Goal: Task Accomplishment & Management: Manage account settings

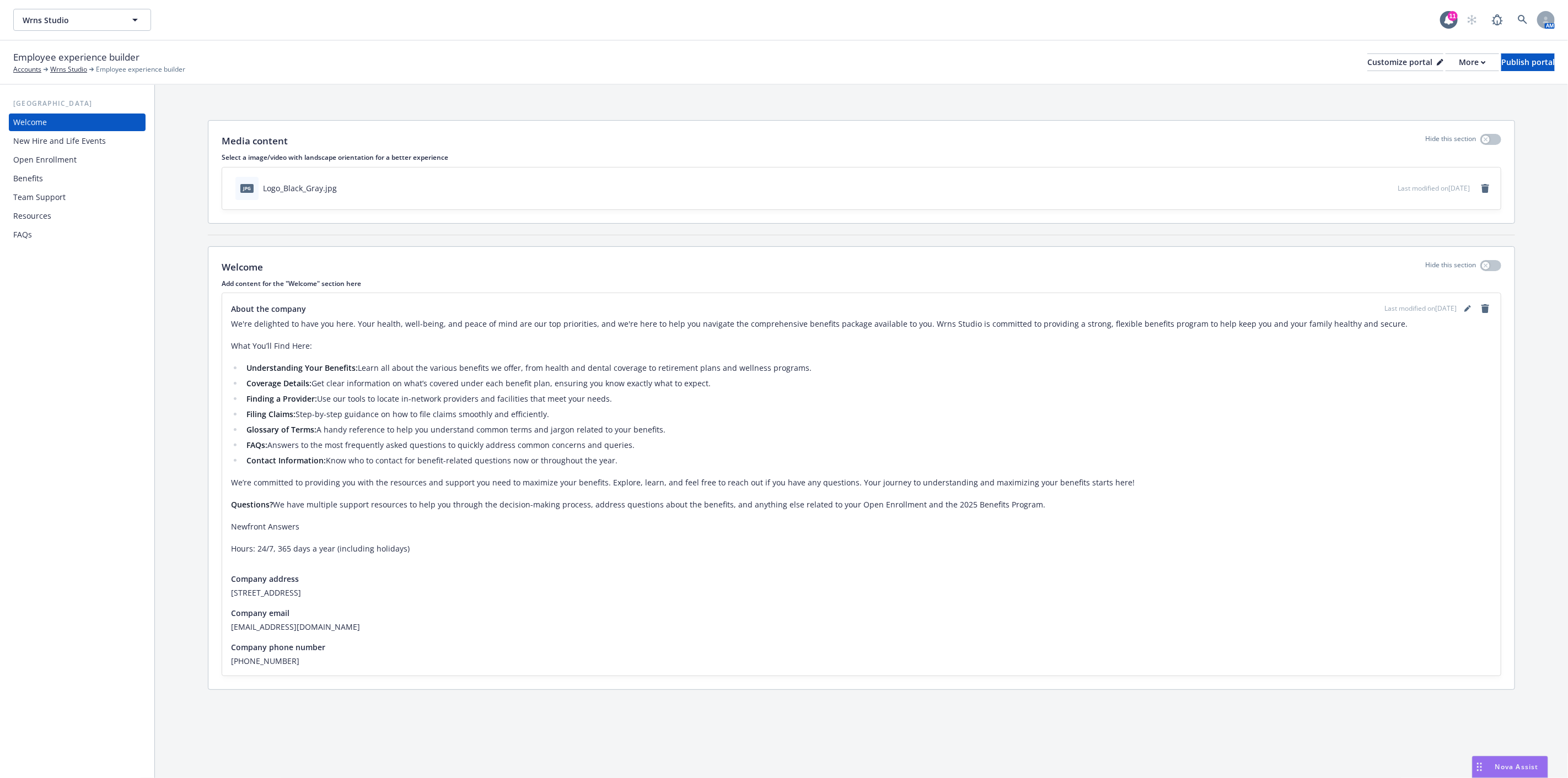
click at [350, 30] on div "Wrns Studio Wrns Studio Wrns Studio Type Commercial FEIN [US_EMPLOYER_IDENTIFIC…" at bounding box center [727, 20] width 1427 height 22
click at [63, 20] on span "Wrns Studio" at bounding box center [70, 20] width 95 height 12
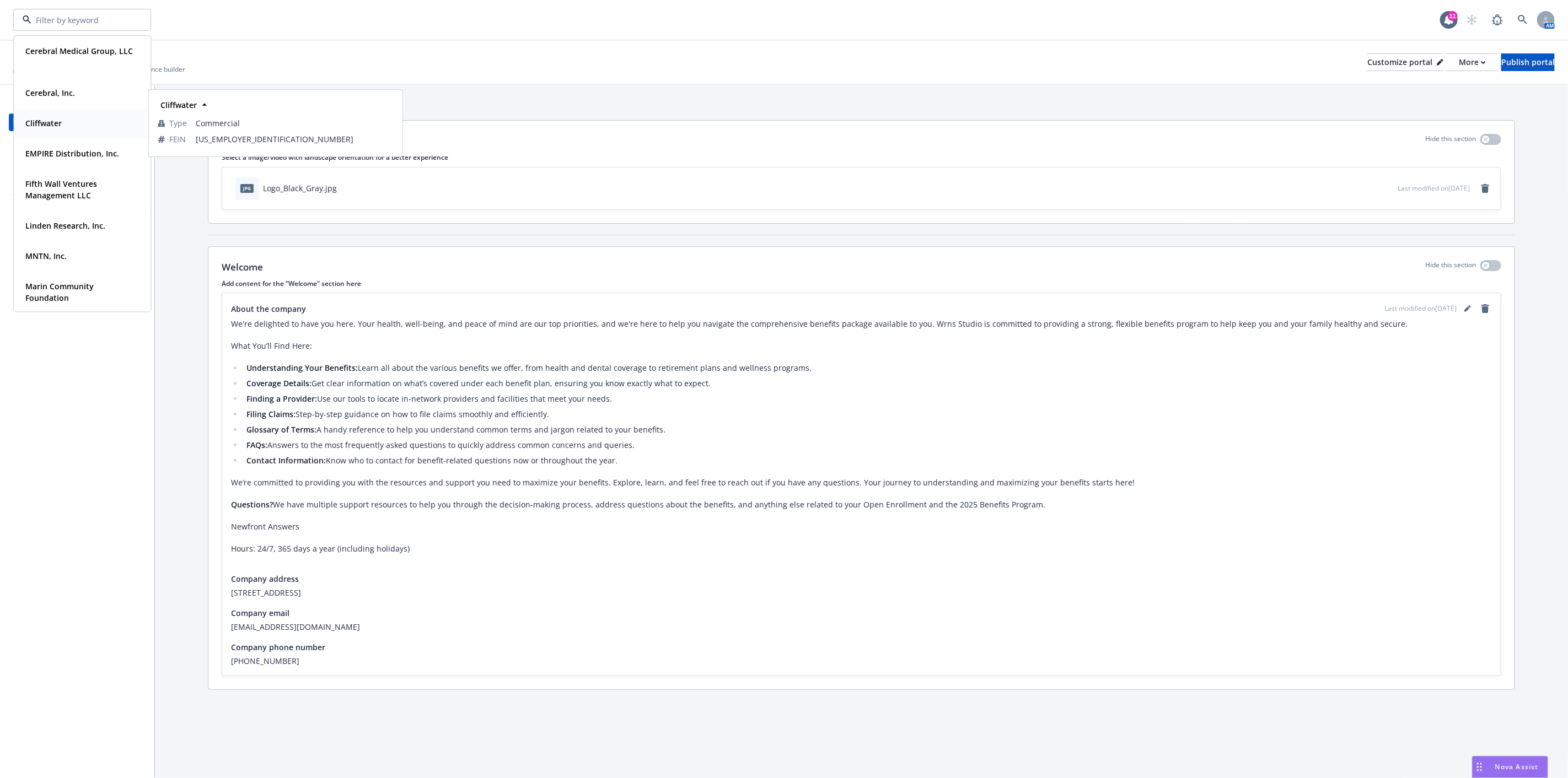
click at [44, 119] on strong "Cliffwater" at bounding box center [44, 123] width 37 height 10
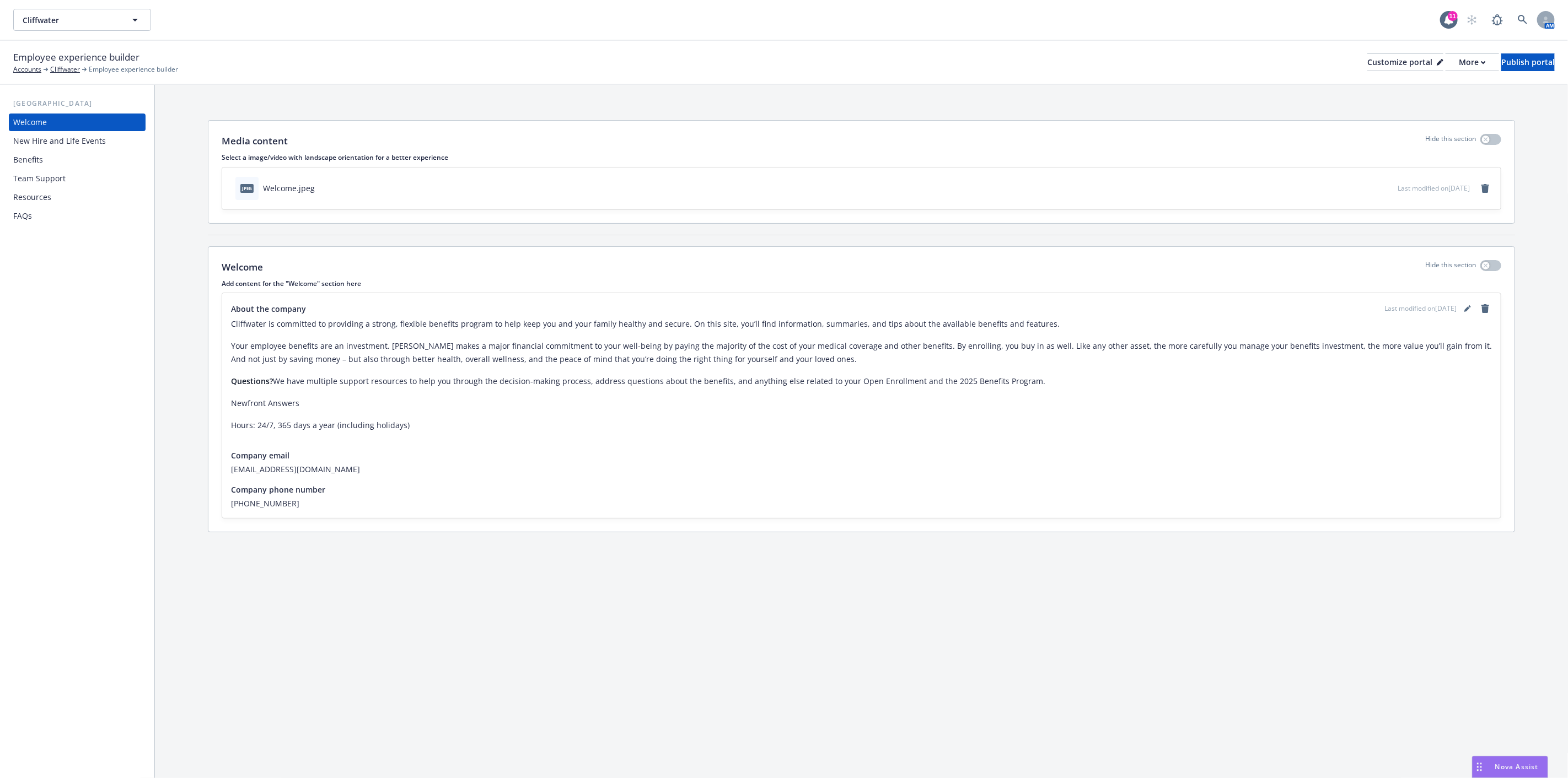
click at [44, 160] on div "Benefits" at bounding box center [77, 160] width 128 height 18
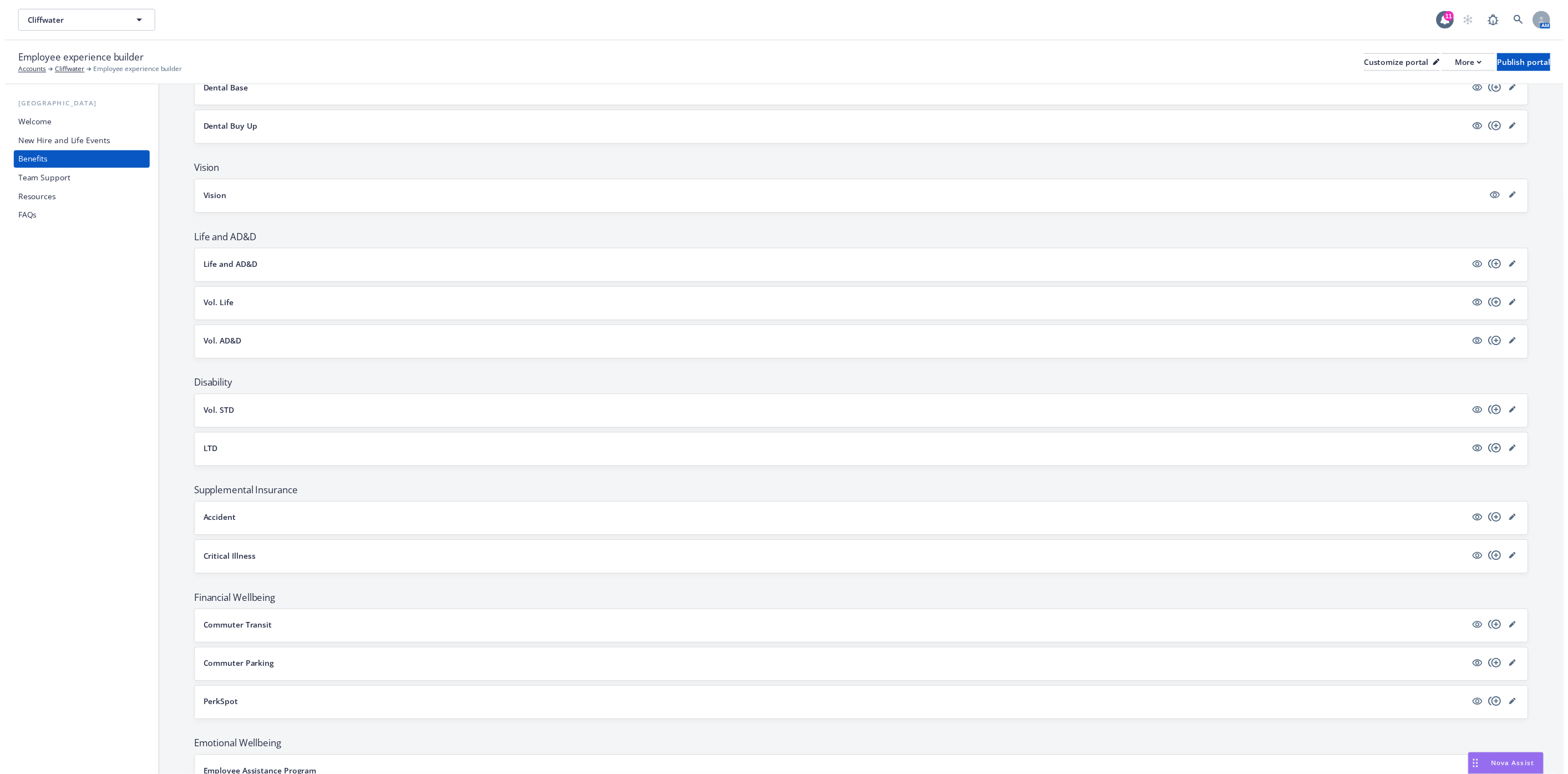
scroll to position [297, 0]
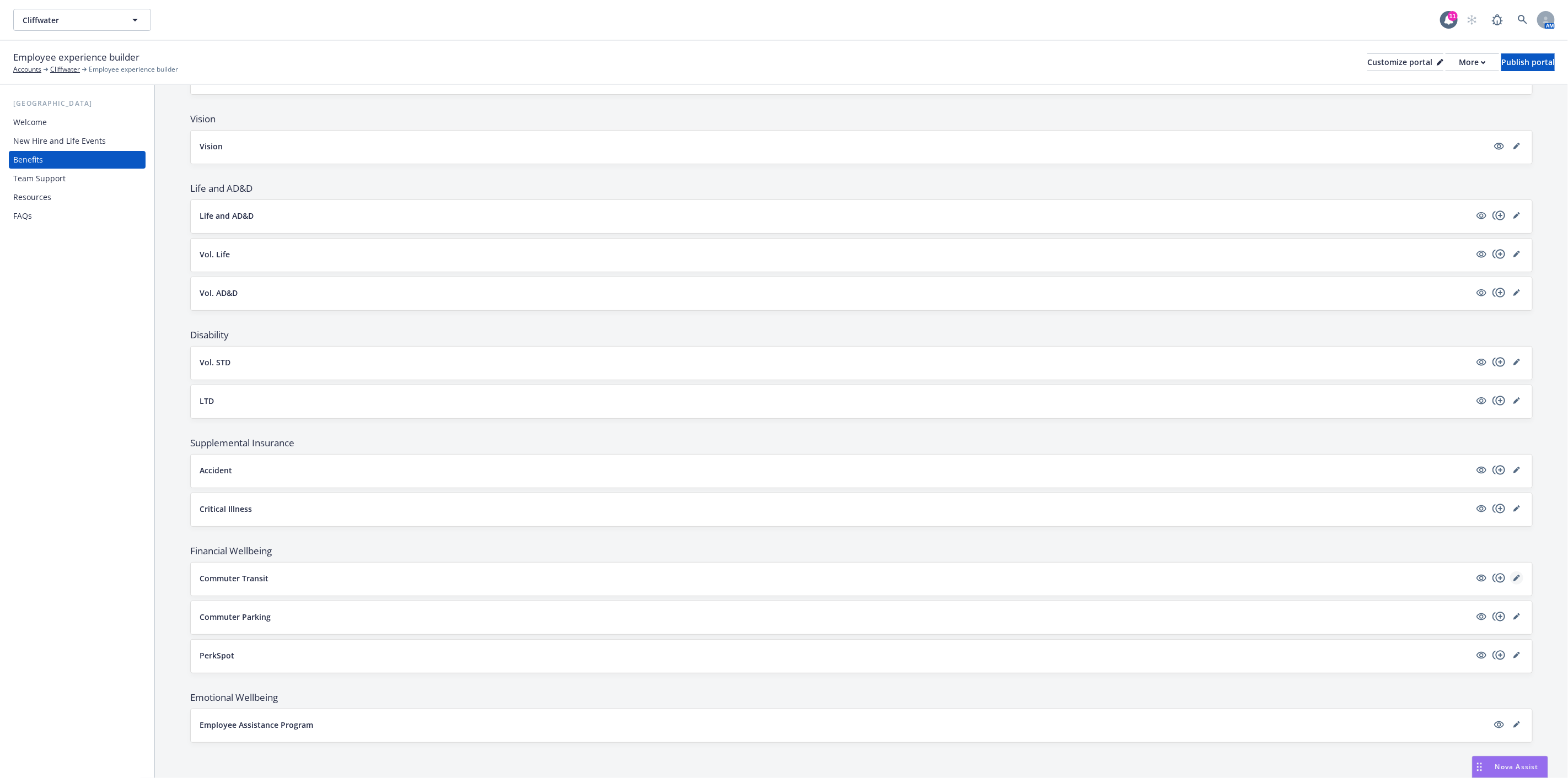
click at [1513, 579] on icon "editPencil" at bounding box center [1516, 578] width 7 height 7
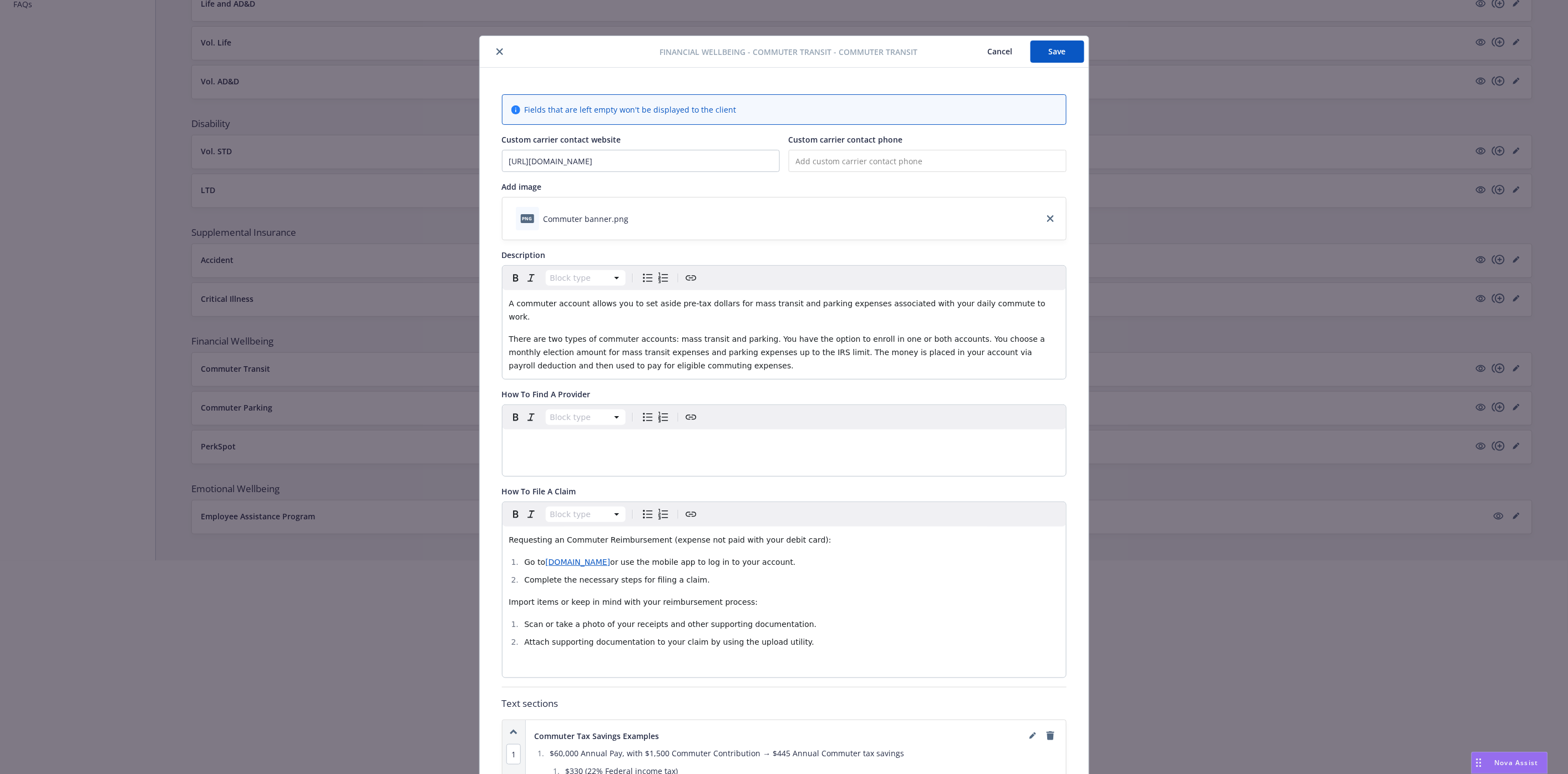
click at [497, 51] on icon "close" at bounding box center [499, 52] width 7 height 7
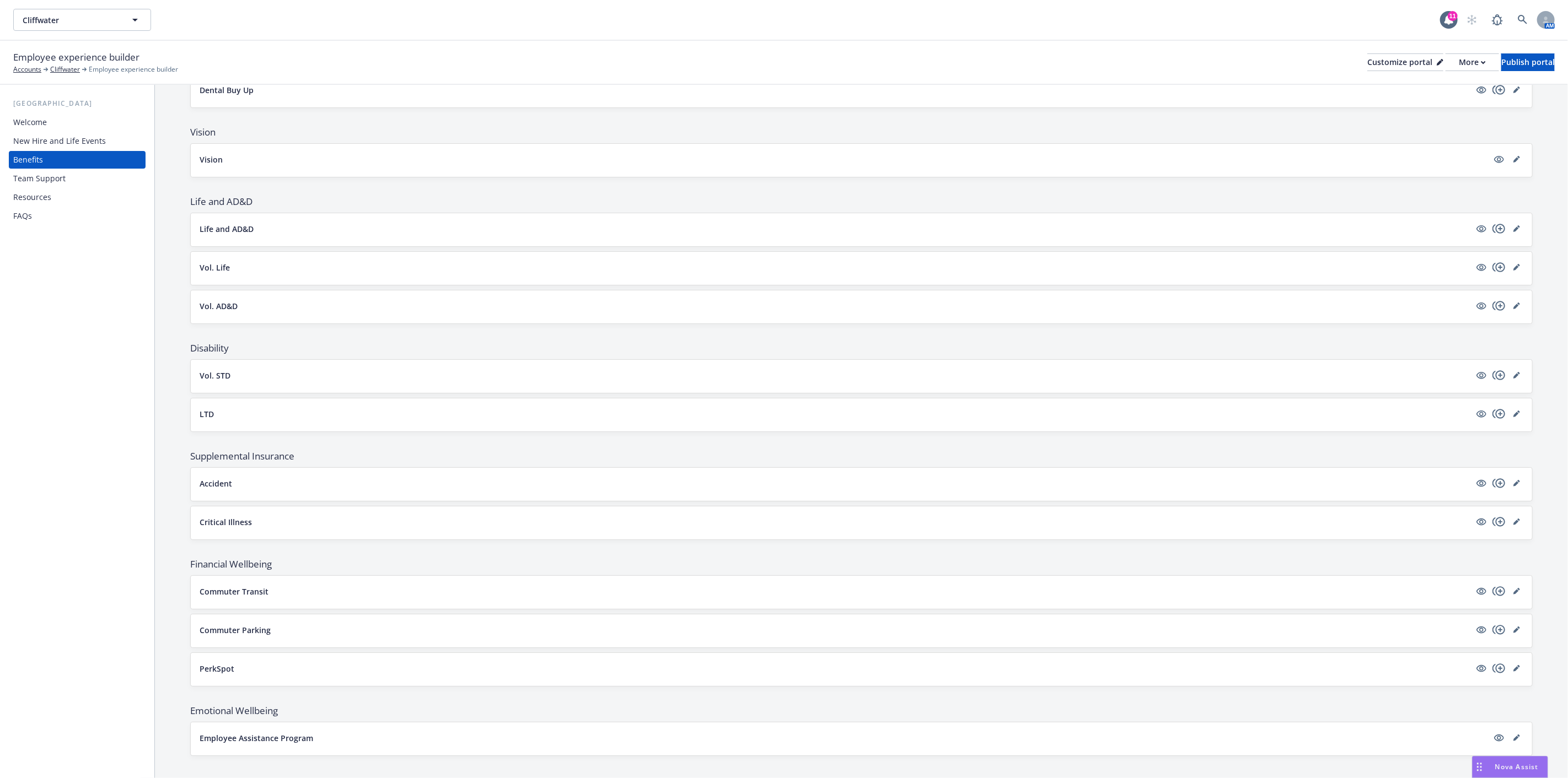
scroll to position [295, 0]
